Goal: Communication & Community: Share content

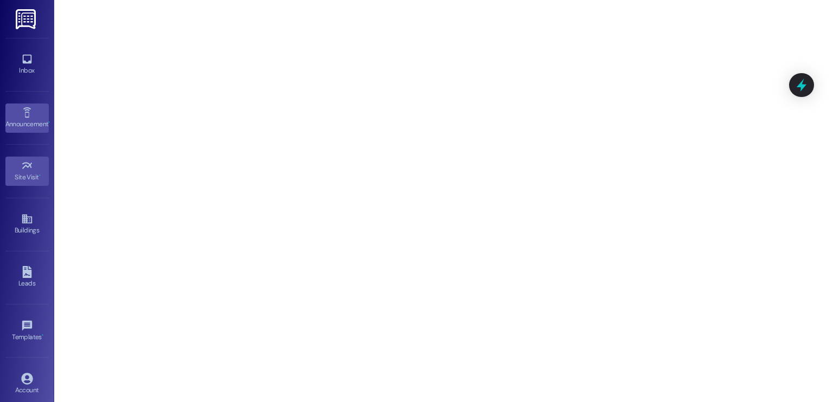
click at [21, 117] on icon at bounding box center [27, 113] width 12 height 12
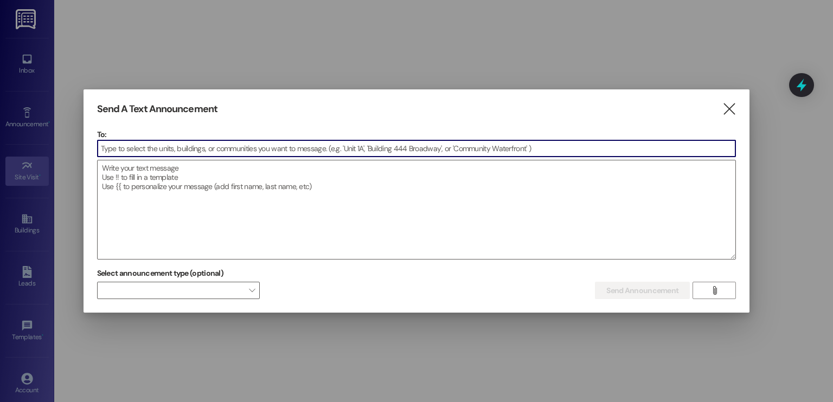
click at [190, 152] on input at bounding box center [417, 148] width 638 height 16
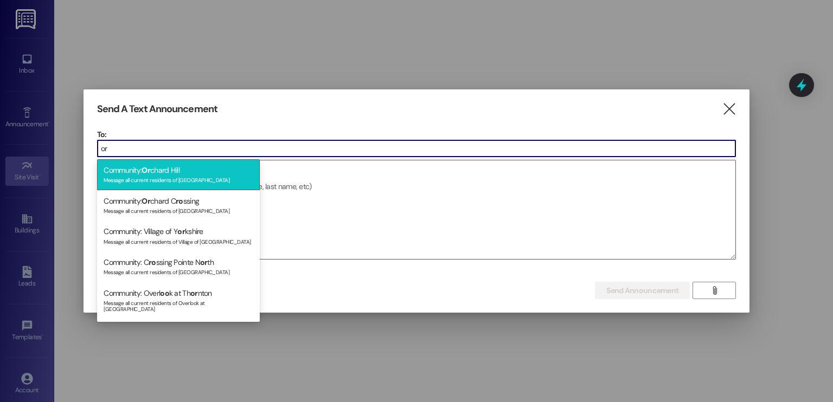
type input "or"
click at [163, 172] on div "Community: [GEOGRAPHIC_DATA] Message all current residents of [GEOGRAPHIC_DATA]" at bounding box center [178, 174] width 163 height 31
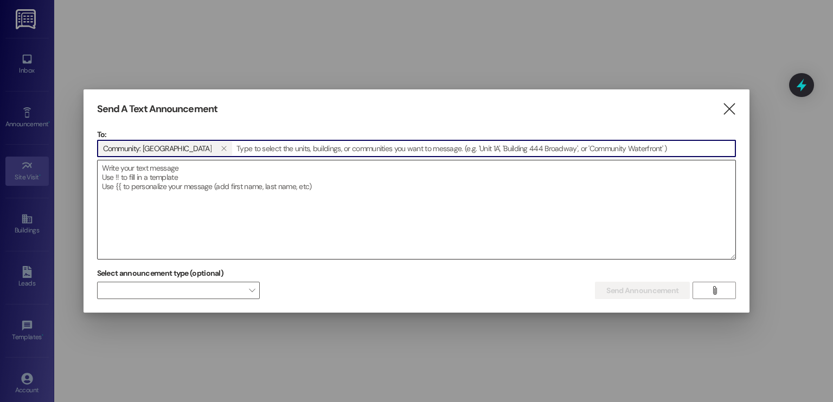
click at [189, 179] on textarea at bounding box center [417, 210] width 638 height 99
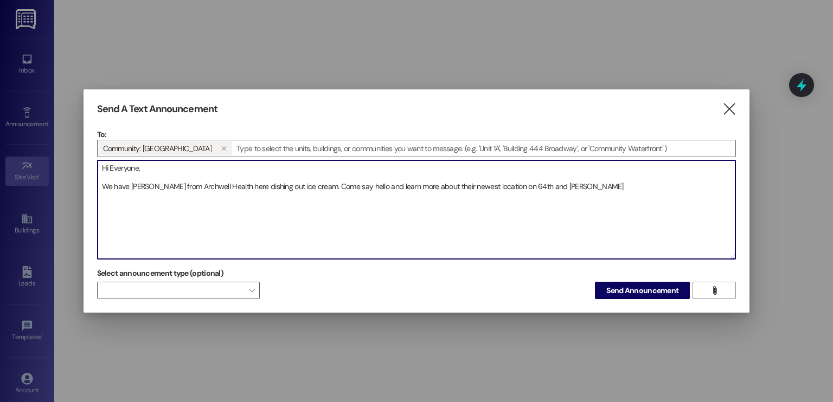
click at [435, 188] on textarea "Hi Everyone, We have [PERSON_NAME] from Archwell Health here dishing out ice cr…" at bounding box center [417, 210] width 638 height 99
click at [461, 188] on textarea "Hi Everyone, We have [PERSON_NAME] from Archwell Health here dishing out ice cr…" at bounding box center [417, 210] width 638 height 99
click at [578, 189] on textarea "Hi Everyone, We have [PERSON_NAME] from Archwell Health here dishing out ice cr…" at bounding box center [417, 210] width 638 height 99
click at [297, 188] on textarea "Hi Everyone, We have [PERSON_NAME] from Archwell Health here dishing out ice cr…" at bounding box center [417, 210] width 638 height 99
click at [471, 186] on textarea "Hi Everyone, We have [PERSON_NAME] from Archwell Health here dishing out ice cr…" at bounding box center [417, 210] width 638 height 99
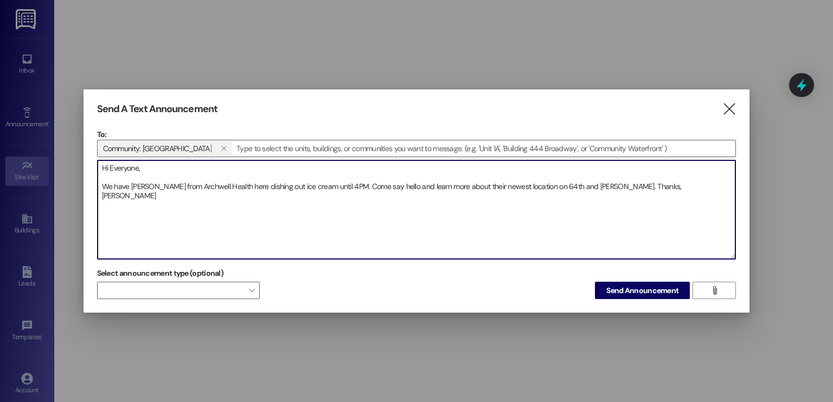
click at [223, 184] on textarea "Hi Everyone, We have [PERSON_NAME] from Archwell Health here dishing out ice cr…" at bounding box center [417, 210] width 638 height 99
click at [468, 187] on textarea "Hi Everyone, We have [PERSON_NAME] from Archwell Health here dishing out ice cr…" at bounding box center [417, 210] width 638 height 99
type textarea "Hi Everyone, We have [PERSON_NAME] from Archwell Health here dishing out ice cr…"
click at [642, 292] on span "Send Announcement" at bounding box center [642, 290] width 72 height 11
